Goal: Task Accomplishment & Management: Complete application form

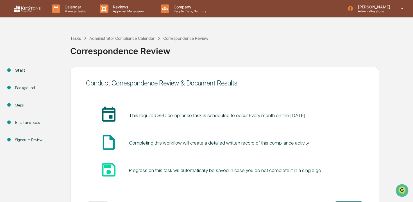
scroll to position [24, 0]
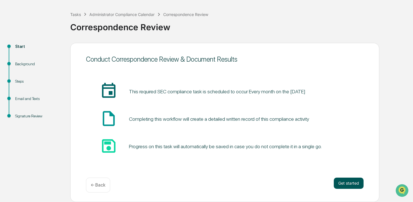
click at [340, 182] on button "Get started" at bounding box center [348, 183] width 30 height 11
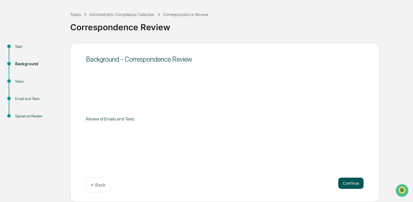
click at [340, 182] on button "Continue" at bounding box center [350, 183] width 25 height 11
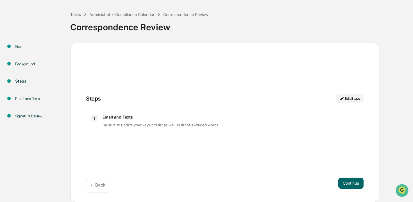
click at [340, 182] on button "Continue" at bounding box center [350, 183] width 25 height 11
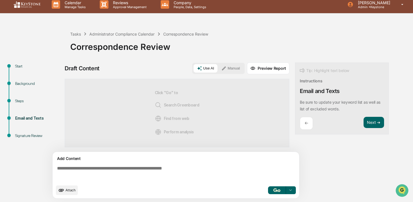
scroll to position [4, 0]
click at [234, 71] on button "Manual" at bounding box center [230, 68] width 25 height 8
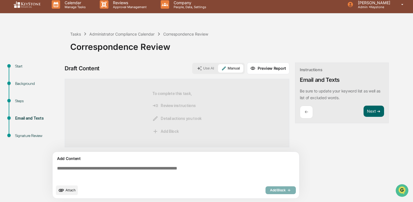
click at [203, 70] on button "Use AI" at bounding box center [205, 68] width 24 height 8
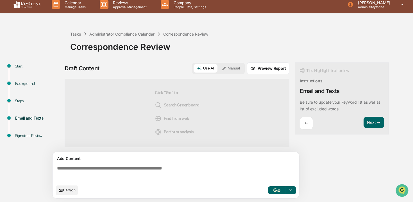
click at [276, 194] on button "button" at bounding box center [277, 191] width 18 height 8
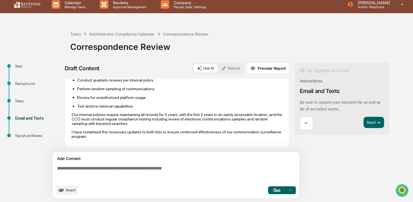
scroll to position [181, 0]
click at [368, 118] on button "Next ➔" at bounding box center [373, 123] width 20 height 12
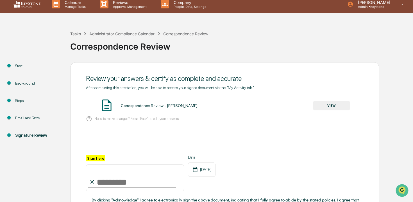
click at [124, 188] on input "Sign here" at bounding box center [135, 178] width 98 height 27
type input "**********"
click at [336, 107] on button "VIEW" at bounding box center [331, 106] width 36 height 10
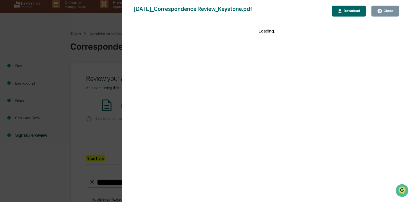
click at [386, 12] on div "Close" at bounding box center [387, 11] width 11 height 4
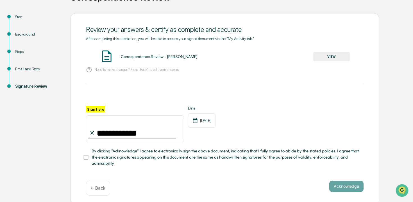
scroll to position [56, 0]
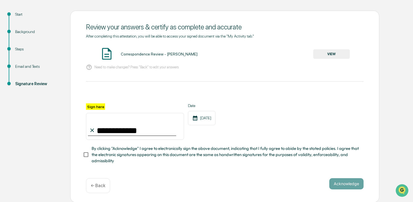
click at [276, 161] on span "By clicking "Acknowledge" I agree to electronically sign the above document, in…" at bounding box center [225, 155] width 267 height 19
click at [337, 183] on button "Acknowledge" at bounding box center [346, 184] width 34 height 11
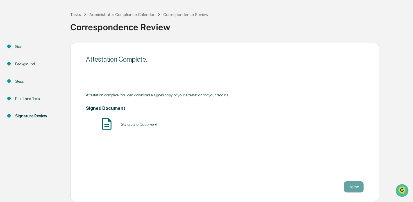
scroll to position [24, 0]
click at [355, 184] on button "Home" at bounding box center [354, 187] width 20 height 11
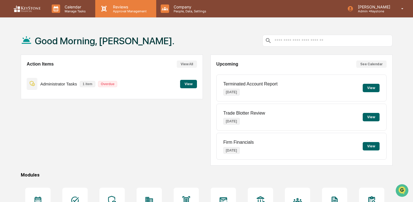
click at [124, 8] on p "Reviews" at bounding box center [128, 6] width 41 height 5
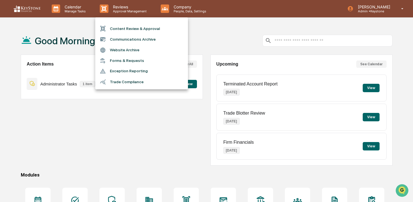
click at [125, 38] on li "Communications Archive" at bounding box center [141, 39] width 93 height 11
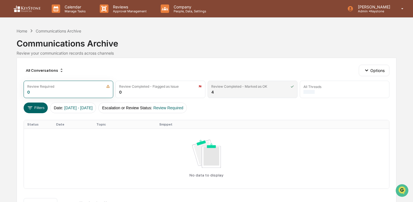
click at [234, 90] on div "Review Completed - Marked as OK 4" at bounding box center [252, 89] width 90 height 17
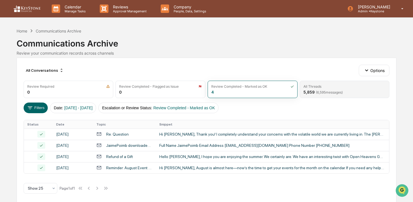
click at [331, 87] on div "All Threads" at bounding box center [344, 86] width 83 height 4
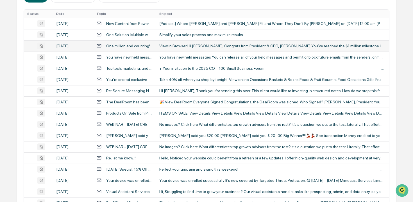
scroll to position [111, 0]
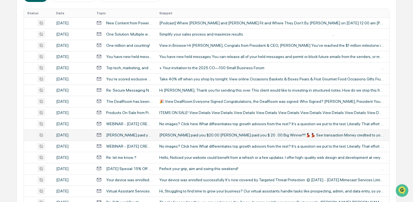
click at [203, 135] on div "[PERSON_NAME] paid you $20.00 [PERSON_NAME] paid you $ 20 . 00 Big Winner!!!!💃🏿…" at bounding box center [271, 135] width 225 height 4
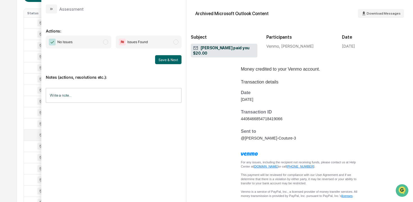
scroll to position [264, 0]
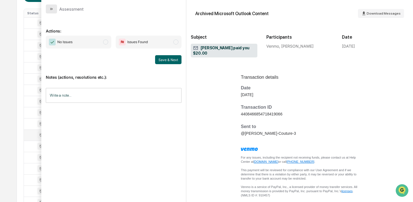
click at [51, 7] on icon "modal" at bounding box center [51, 9] width 4 height 4
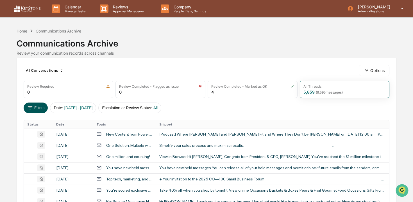
click at [31, 110] on icon at bounding box center [30, 108] width 6 height 6
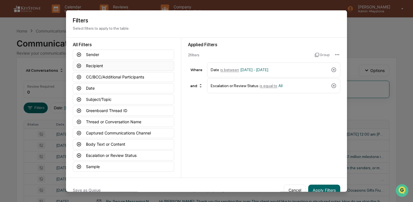
click at [129, 63] on button "Recipient" at bounding box center [123, 66] width 101 height 10
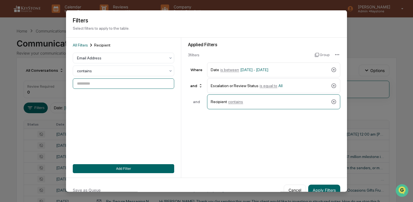
click at [121, 82] on input at bounding box center [123, 83] width 101 height 10
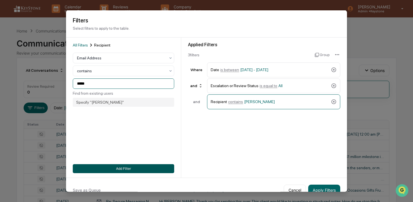
type input "*****"
click at [156, 165] on button "Add Filter" at bounding box center [123, 168] width 101 height 9
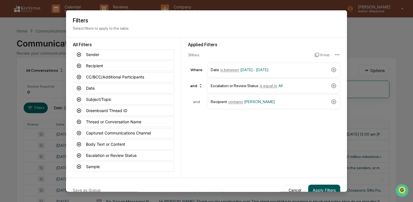
click at [331, 190] on button "Apply Filters" at bounding box center [324, 190] width 32 height 11
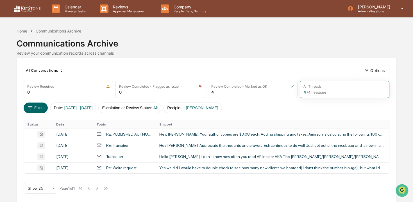
scroll to position [3, 0]
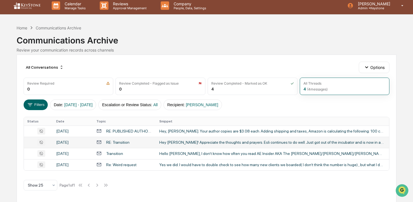
click at [269, 147] on td "Hey [PERSON_NAME]! Appreciate the thoughts and prayers. Esli continues to do we…" at bounding box center [272, 142] width 233 height 11
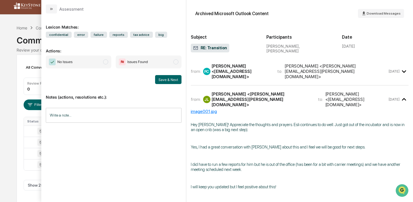
click at [271, 73] on div "[PERSON_NAME] <[EMAIL_ADDRESS][DOMAIN_NAME]>" at bounding box center [240, 71] width 59 height 16
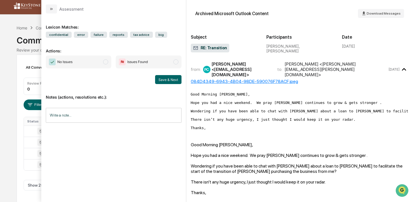
scroll to position [2, 0]
click at [53, 8] on icon "modal" at bounding box center [51, 9] width 4 height 4
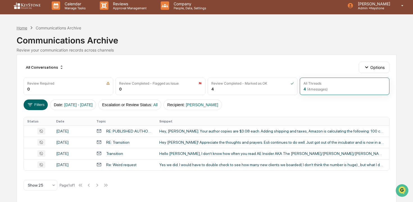
click at [25, 27] on div "Home" at bounding box center [22, 28] width 11 height 5
